Goal: Transaction & Acquisition: Subscribe to service/newsletter

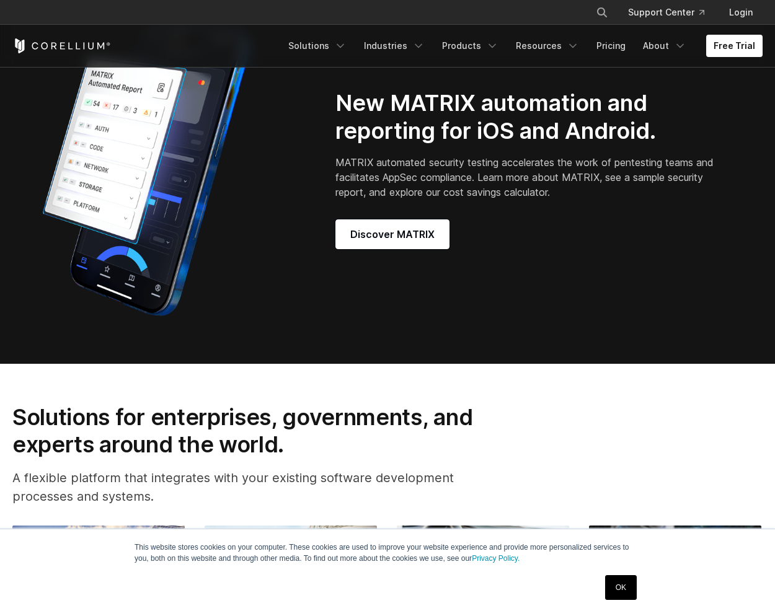
scroll to position [1302, 0]
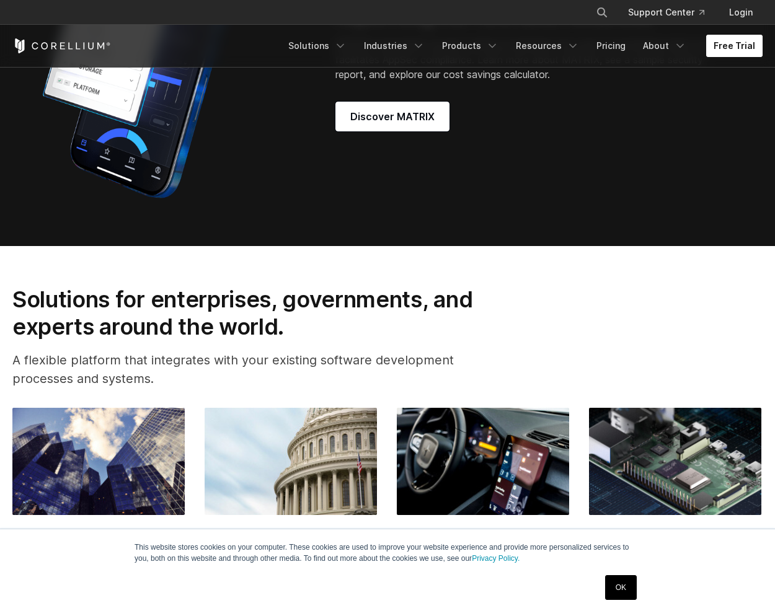
click at [726, 43] on link "Free Trial" at bounding box center [734, 46] width 56 height 22
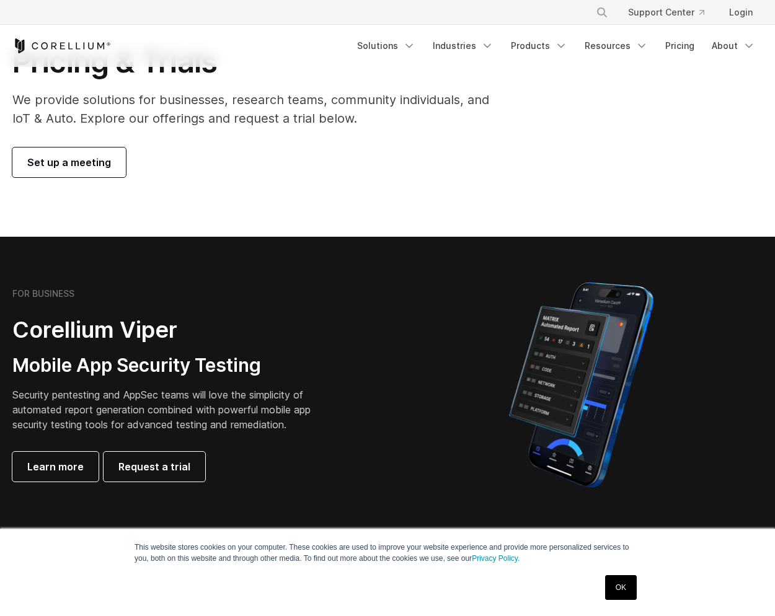
scroll to position [124, 0]
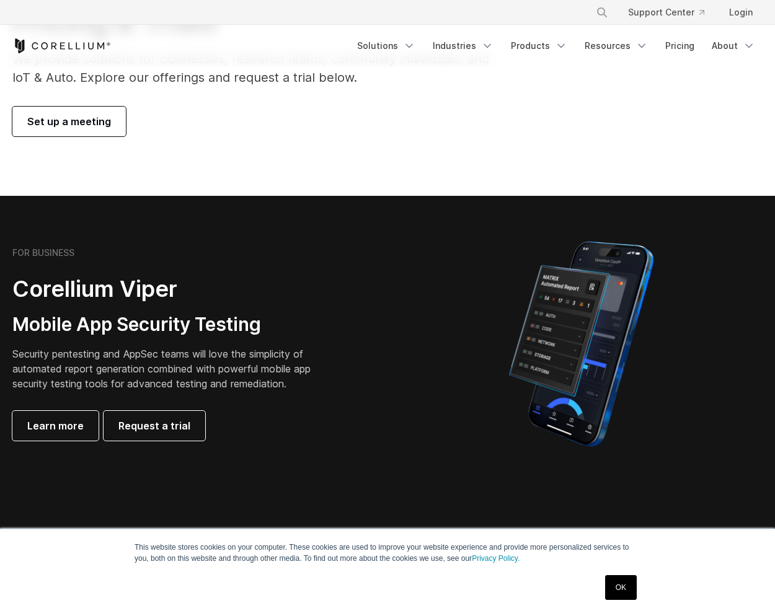
click at [95, 126] on span "Set up a meeting" at bounding box center [69, 121] width 84 height 15
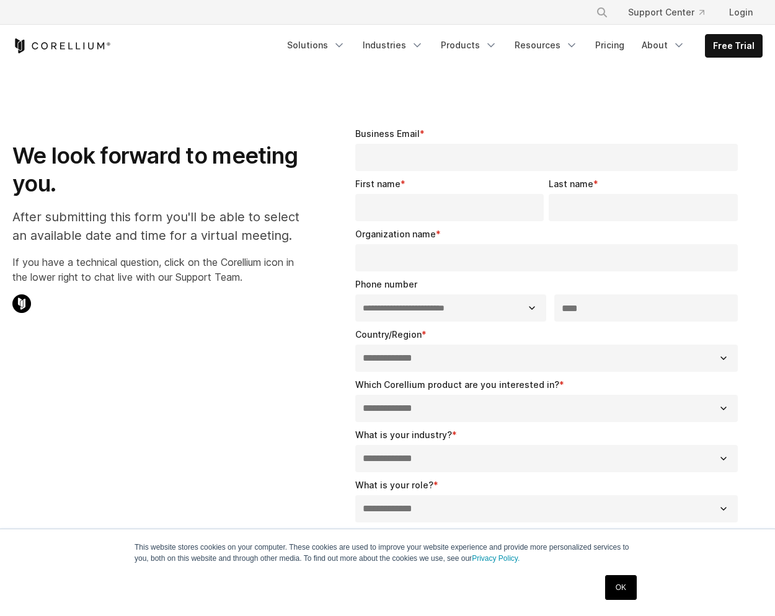
select select "**"
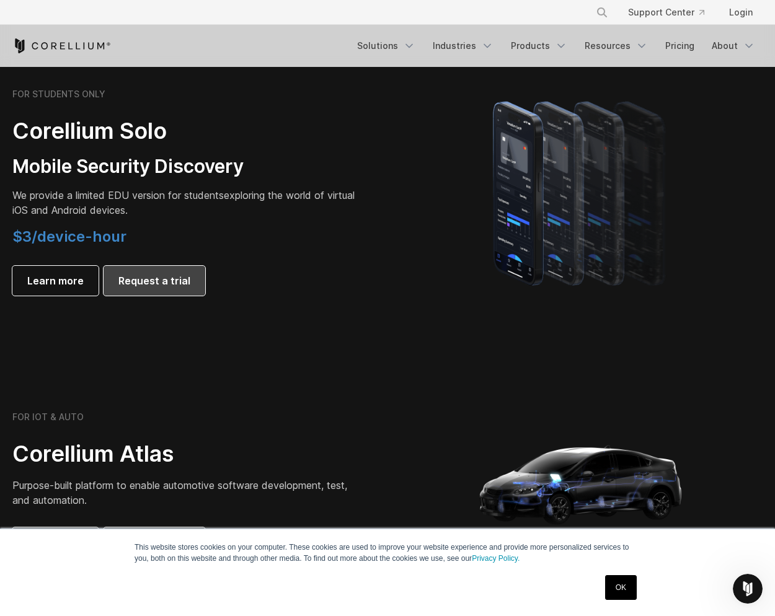
click at [172, 274] on span "Request a trial" at bounding box center [154, 280] width 72 height 15
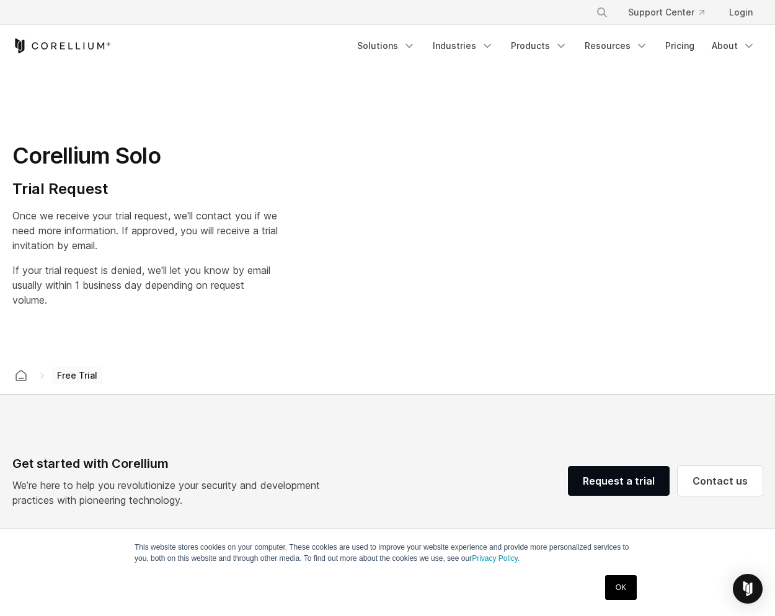
select select "**"
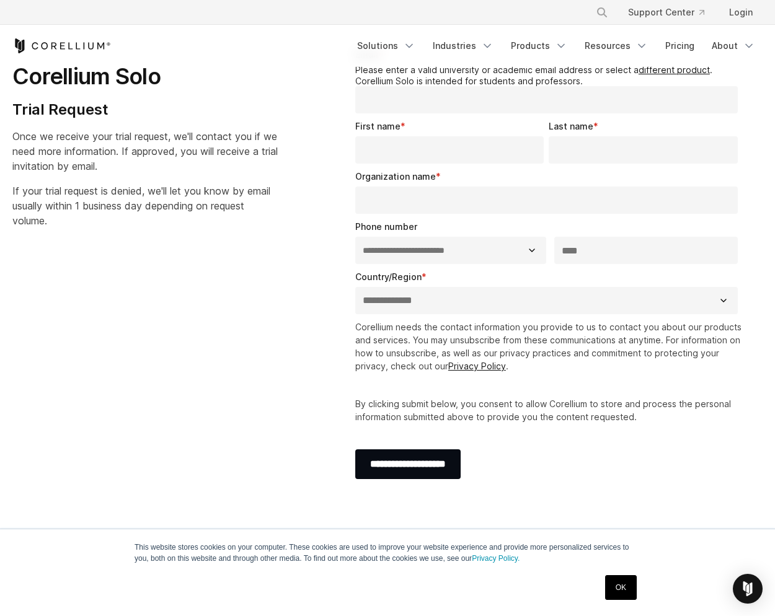
scroll to position [62, 0]
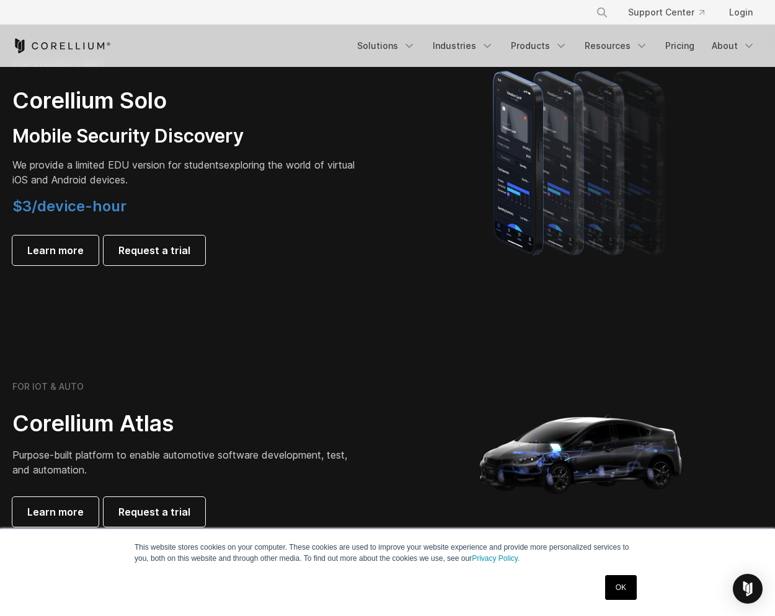
scroll to position [868, 0]
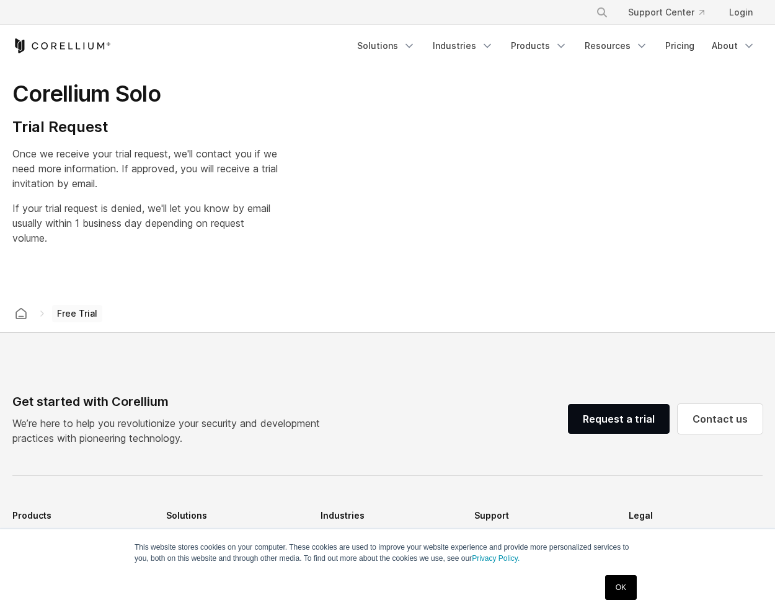
select select "**"
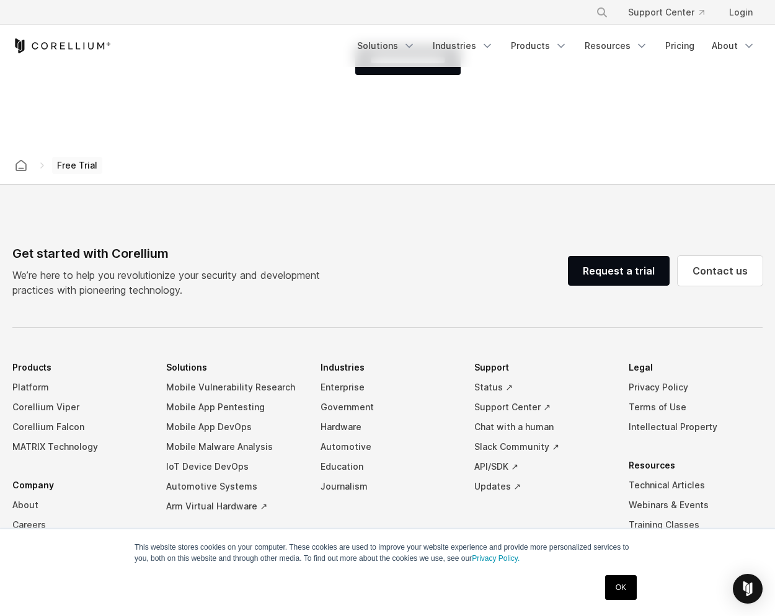
scroll to position [471, 0]
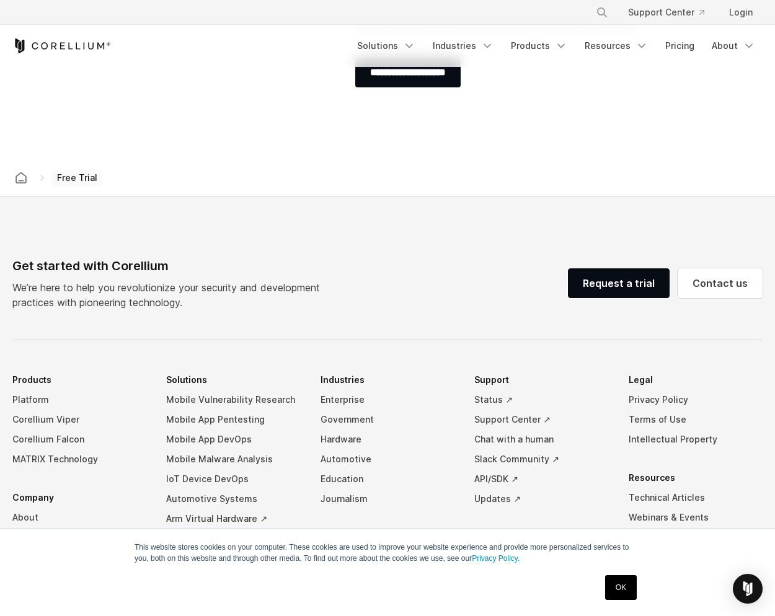
drag, startPoint x: 258, startPoint y: 125, endPoint x: 257, endPoint y: 66, distance: 59.5
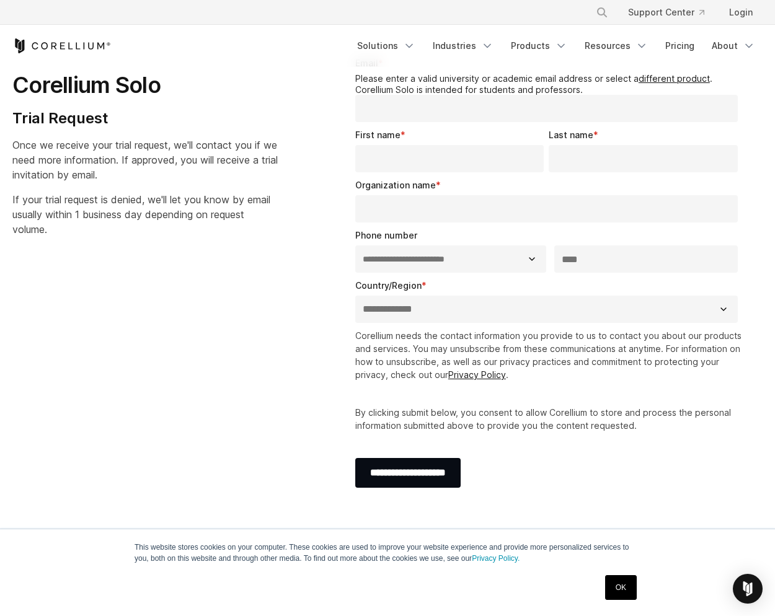
scroll to position [0, 0]
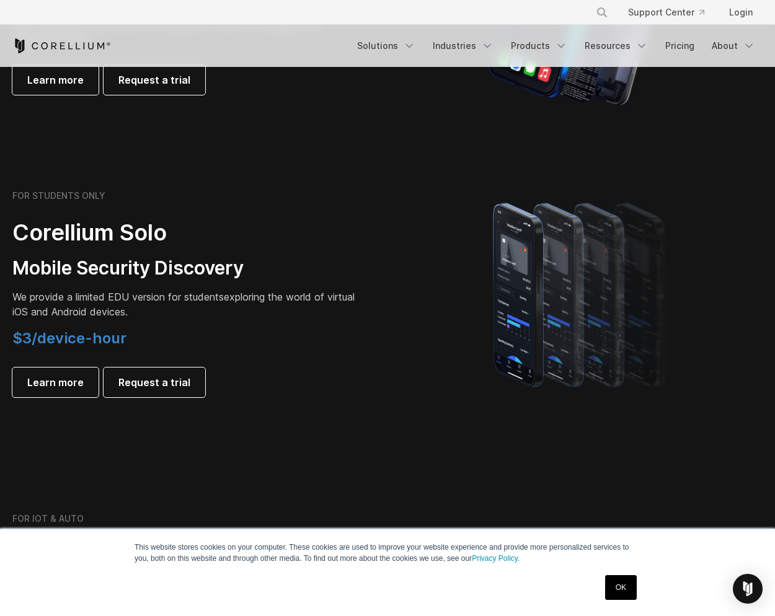
scroll to position [806, 0]
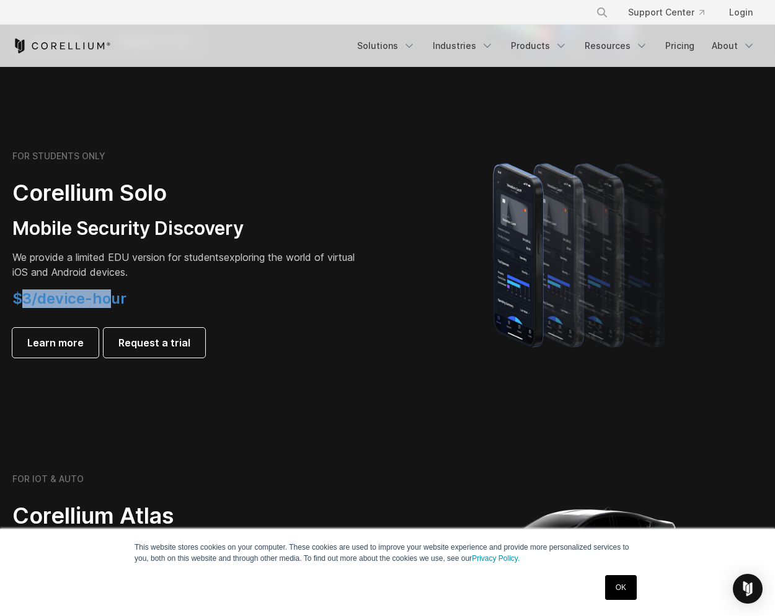
drag, startPoint x: 19, startPoint y: 298, endPoint x: 114, endPoint y: 303, distance: 95.6
click at [114, 303] on span "$3/device-hour" at bounding box center [69, 299] width 114 height 18
drag, startPoint x: 114, startPoint y: 303, endPoint x: 71, endPoint y: 302, distance: 42.8
click at [71, 302] on span "$3/device-hour" at bounding box center [69, 299] width 114 height 18
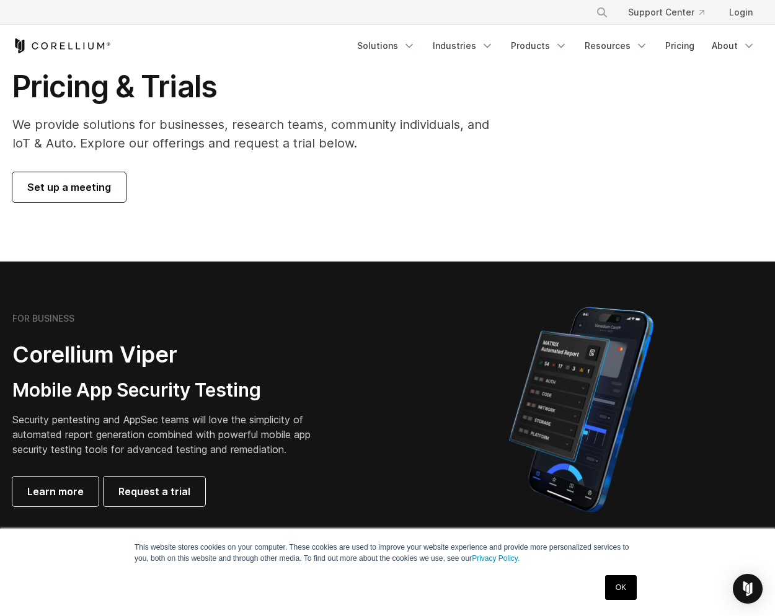
scroll to position [0, 0]
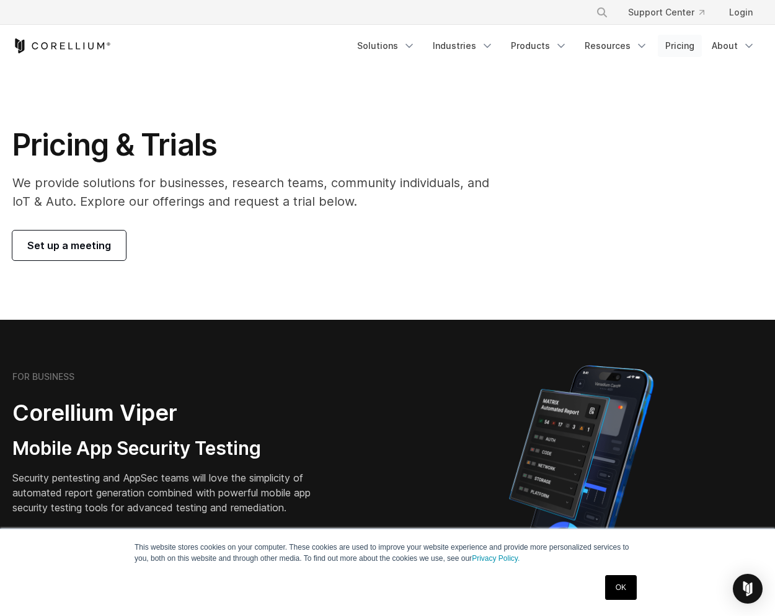
click at [684, 48] on link "Pricing" at bounding box center [680, 46] width 44 height 22
click at [692, 50] on link "Pricing" at bounding box center [680, 46] width 44 height 22
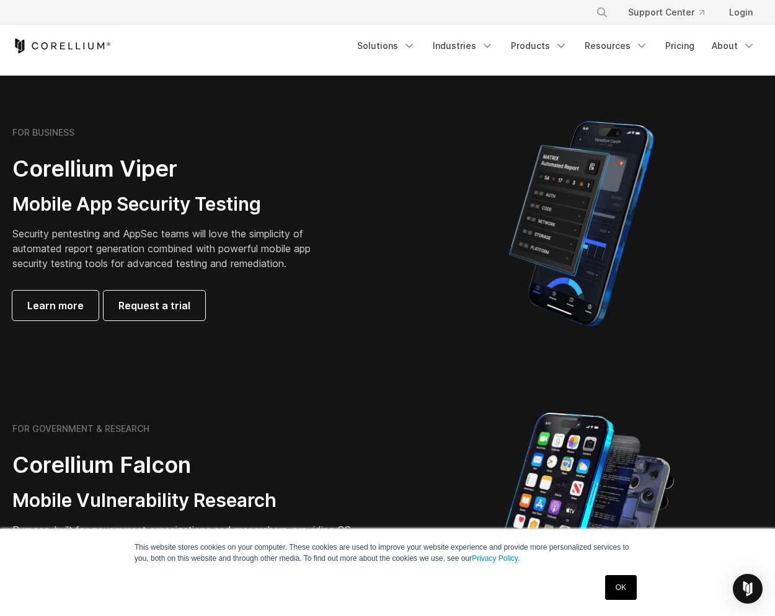
scroll to position [243, 0]
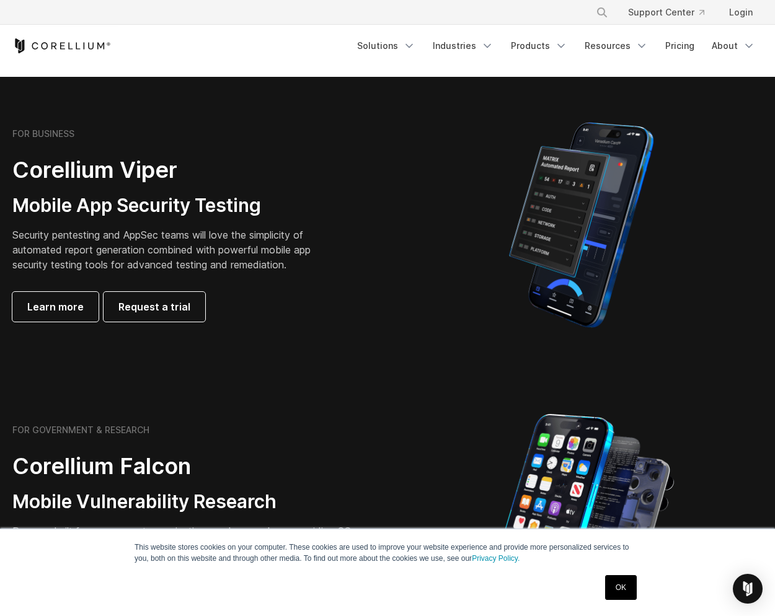
click at [627, 582] on link "OK" at bounding box center [621, 587] width 32 height 25
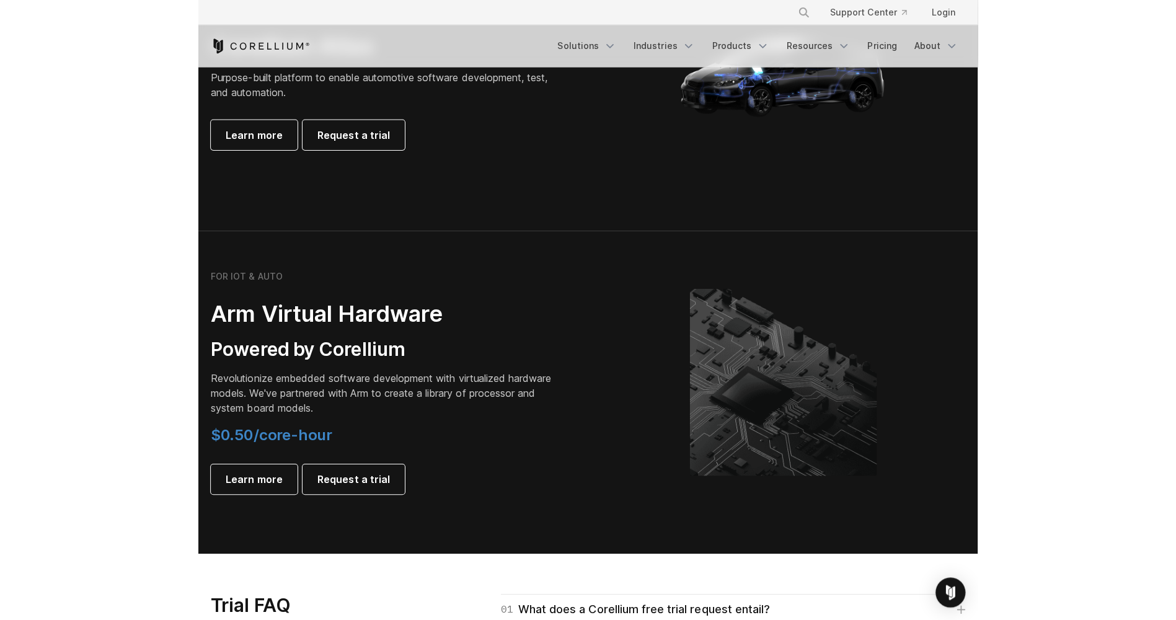
scroll to position [1297, 0]
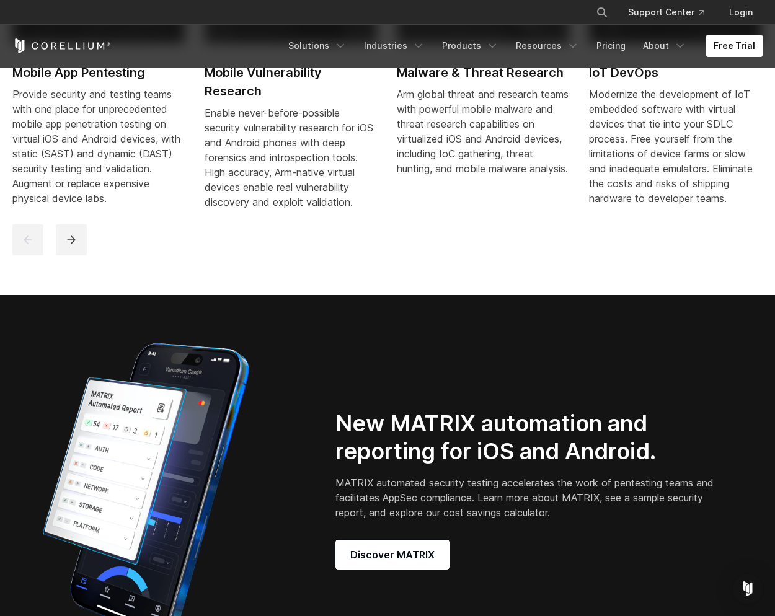
scroll to position [868, 0]
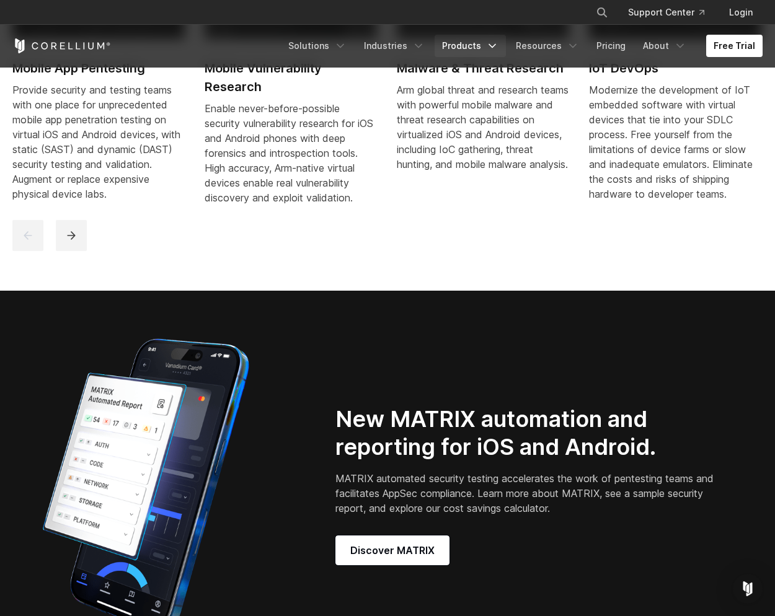
click at [469, 48] on link "Products" at bounding box center [470, 46] width 71 height 22
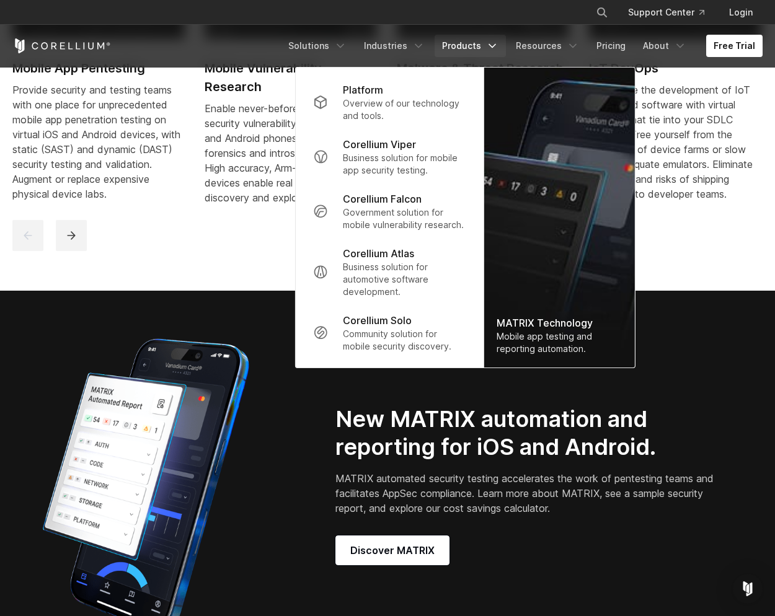
click at [732, 189] on div "Modernize the development of IoT embedded software with virtual devices that ti…" at bounding box center [675, 141] width 172 height 119
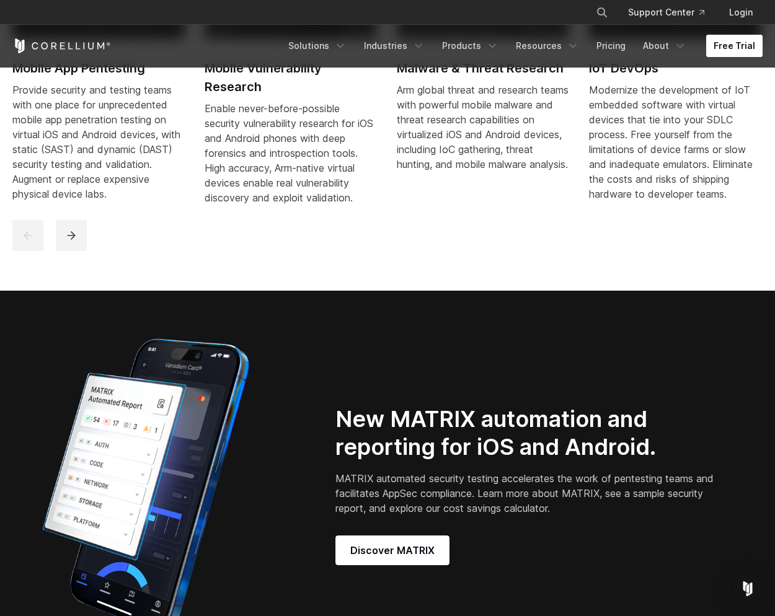
click at [748, 49] on link "Free Trial" at bounding box center [734, 46] width 56 height 22
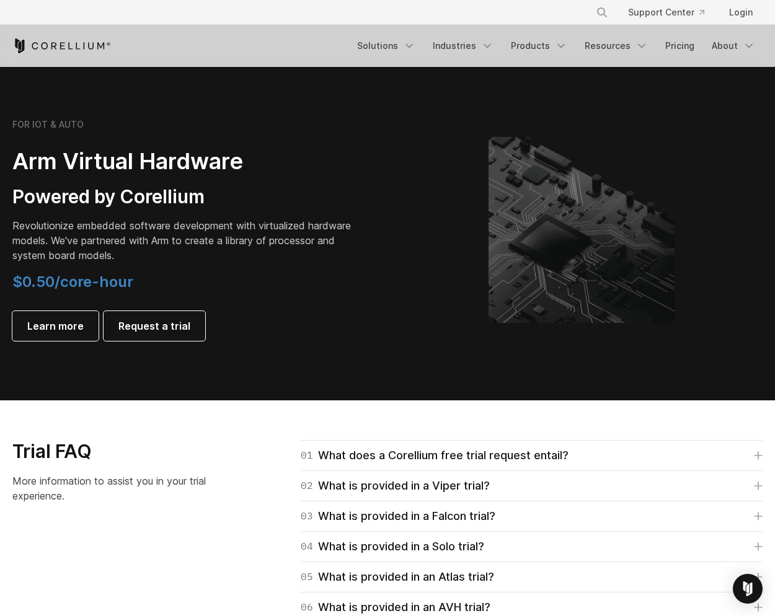
scroll to position [1426, 0]
